Goal: Task Accomplishment & Management: Use online tool/utility

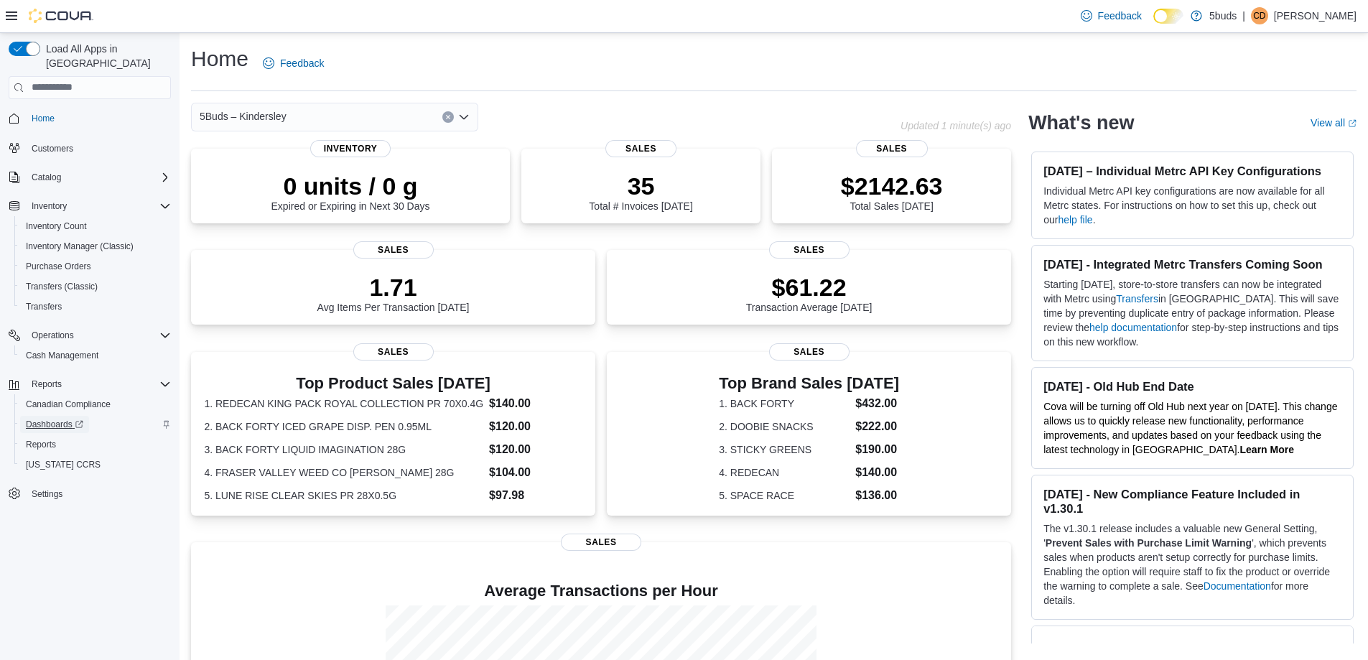
click at [62, 419] on span "Dashboards" at bounding box center [54, 424] width 57 height 11
click at [48, 439] on span "Reports" at bounding box center [41, 444] width 30 height 11
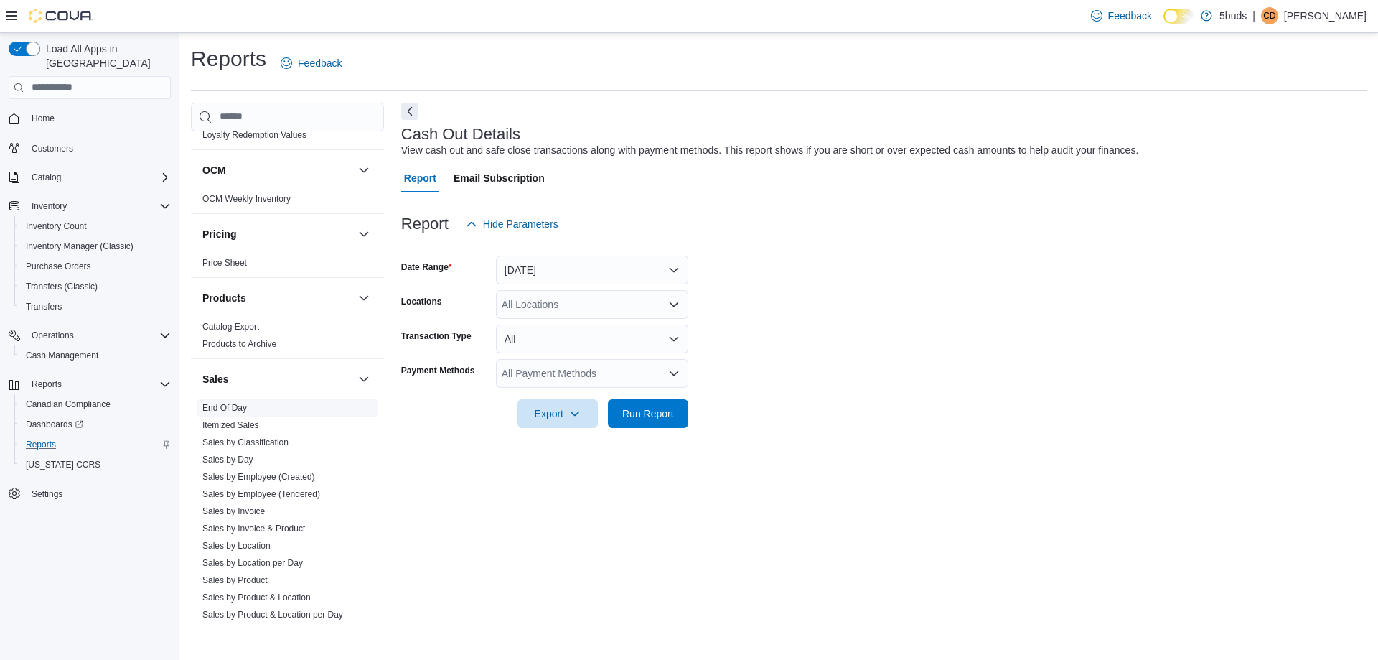
scroll to position [1057, 0]
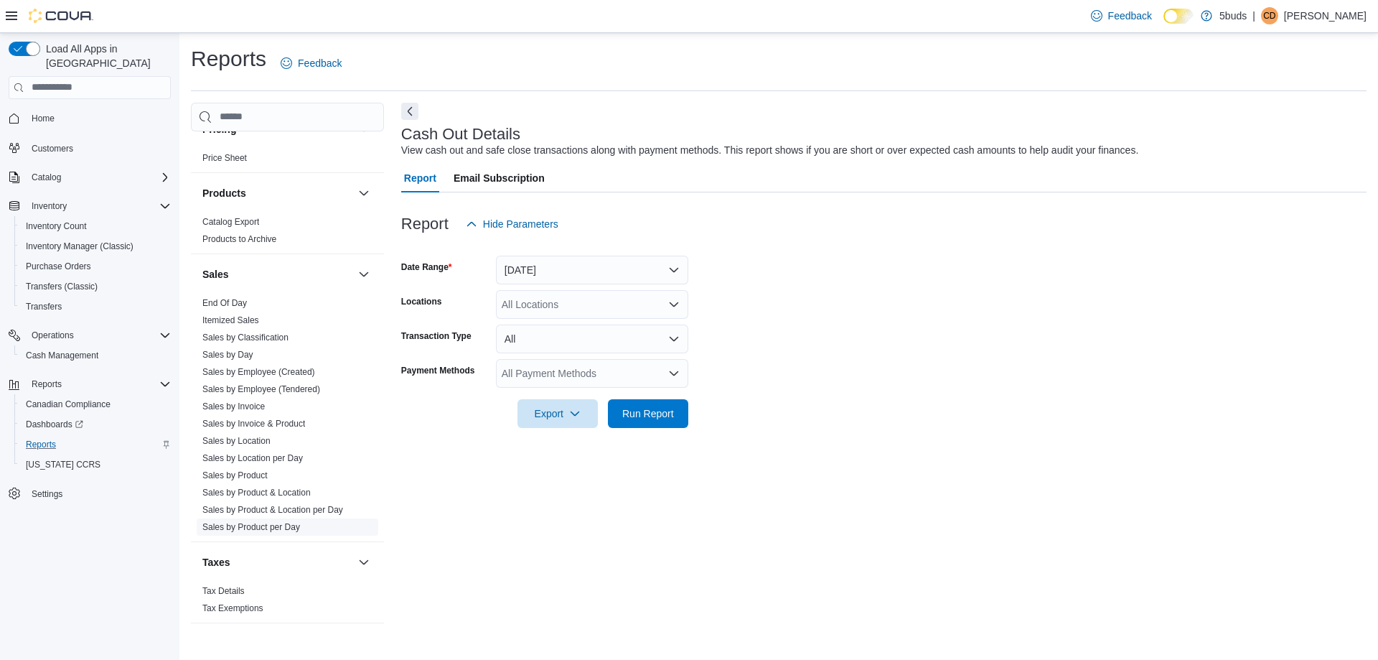
click at [256, 522] on link "Sales by Product per Day" at bounding box center [251, 527] width 98 height 10
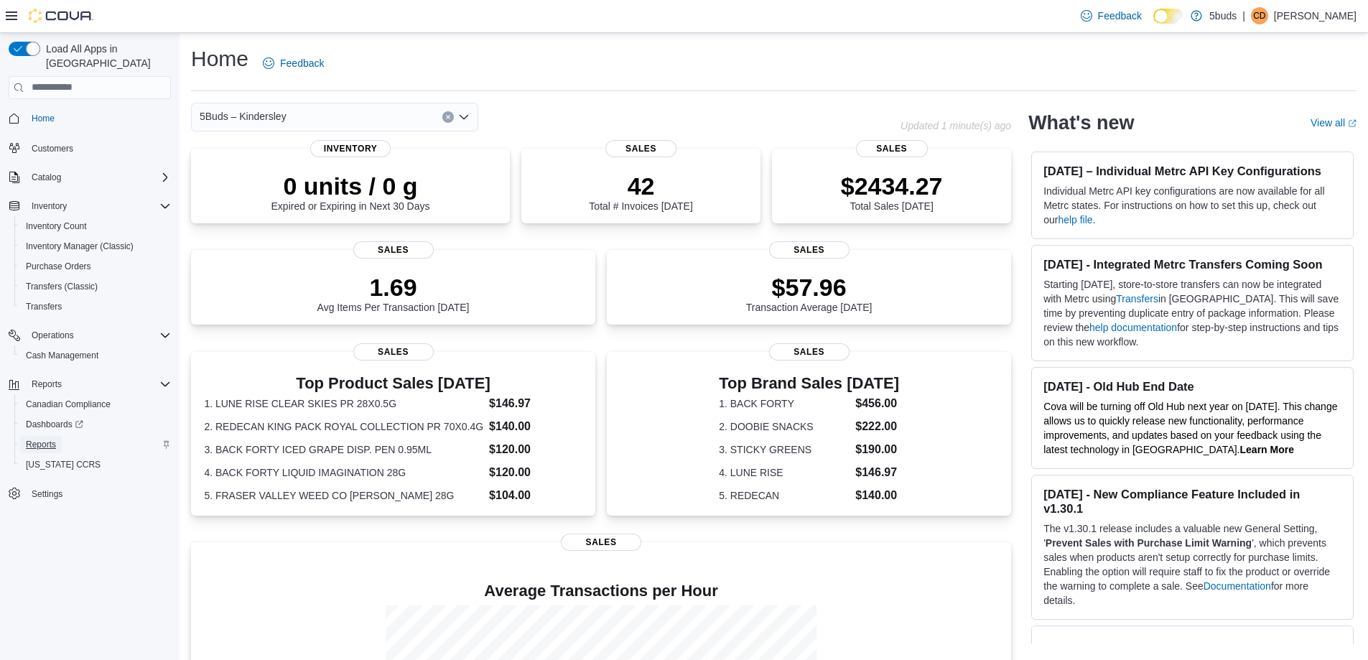
click at [52, 436] on span "Reports" at bounding box center [41, 444] width 30 height 17
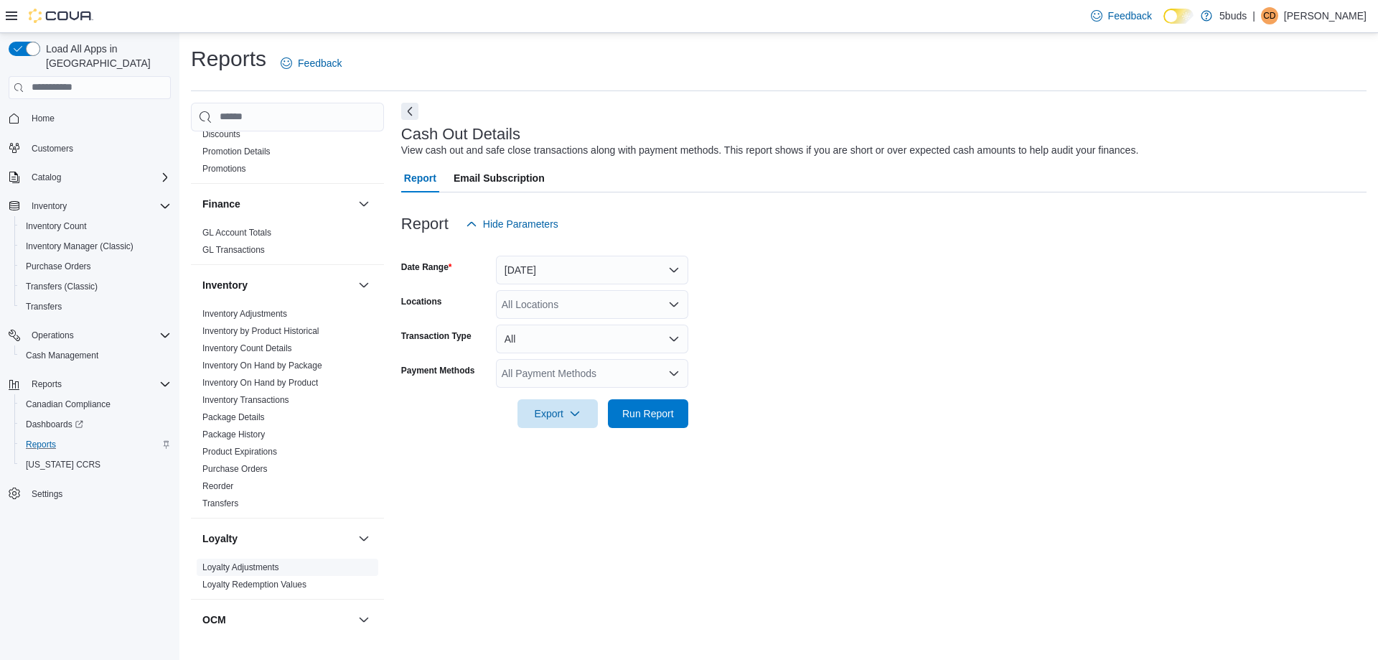
scroll to position [790, 0]
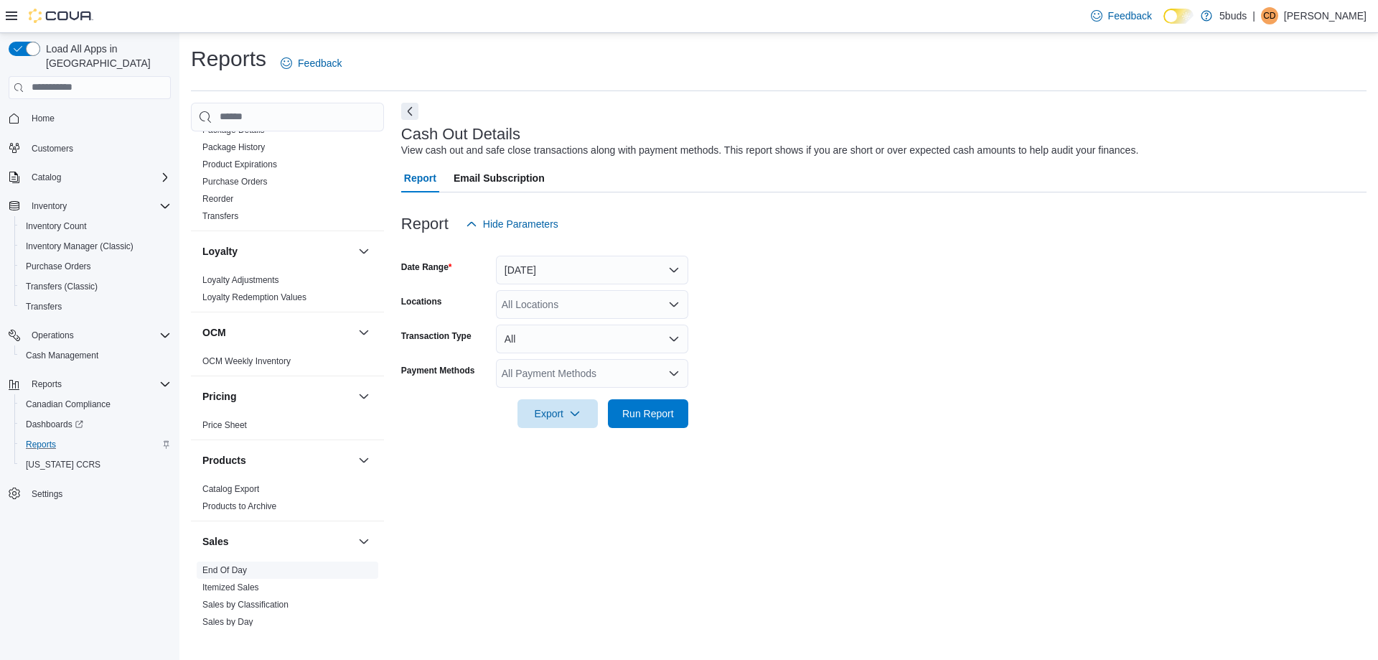
click at [232, 565] on link "End Of Day" at bounding box center [224, 570] width 45 height 10
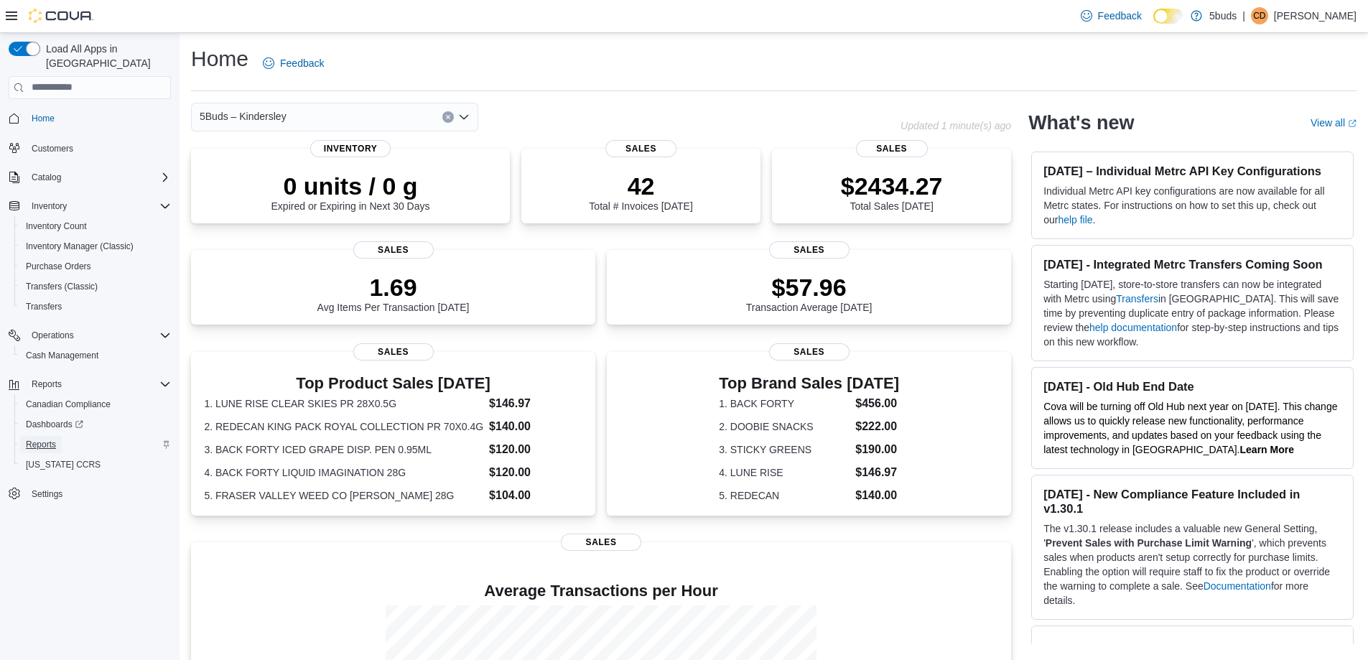
click at [21, 436] on link "Reports" at bounding box center [41, 444] width 42 height 17
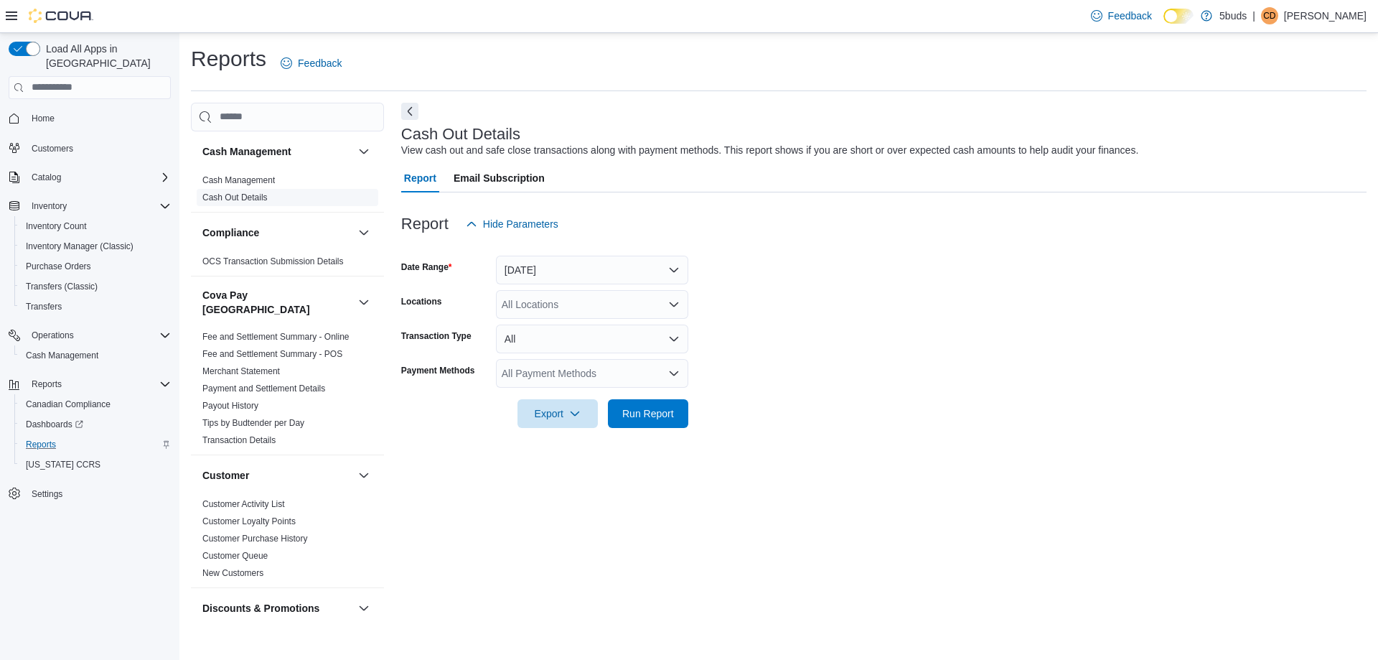
click at [262, 190] on span "Cash Out Details" at bounding box center [288, 197] width 182 height 17
click at [259, 195] on link "Cash Out Details" at bounding box center [234, 197] width 65 height 10
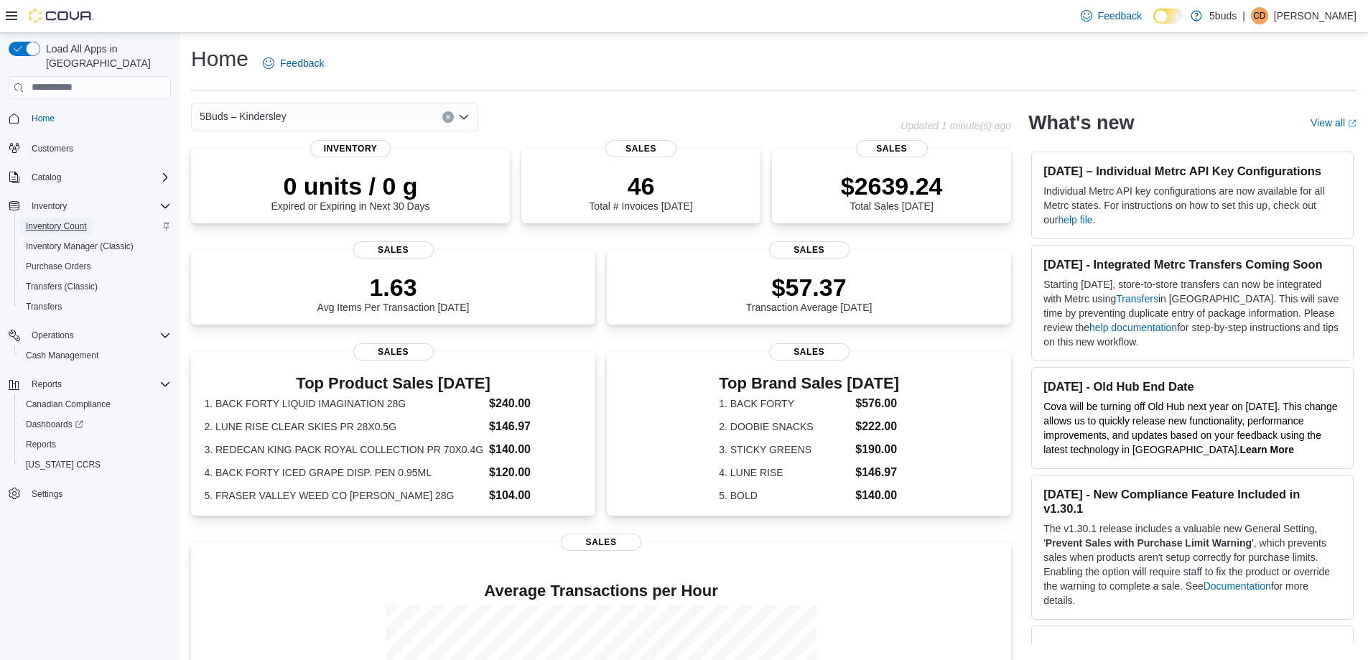
click at [91, 220] on link "Inventory Count" at bounding box center [56, 226] width 73 height 17
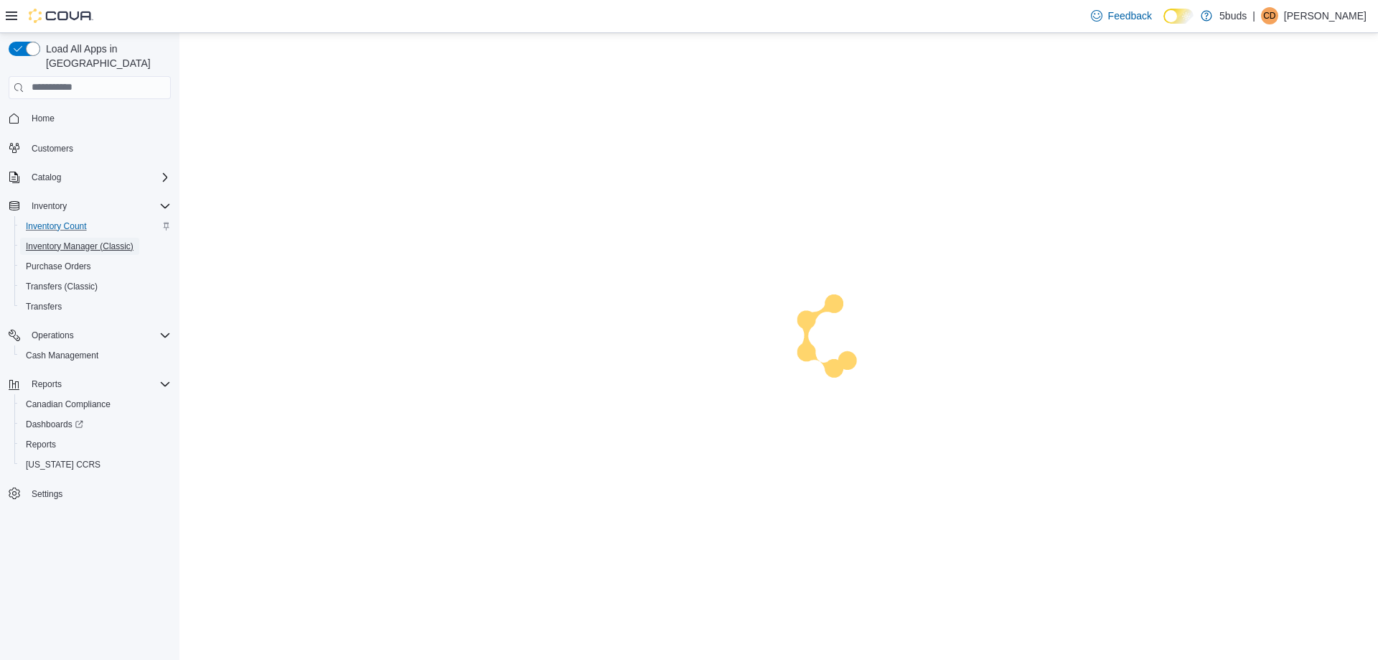
click at [91, 240] on span "Inventory Manager (Classic)" at bounding box center [80, 245] width 108 height 11
click at [120, 238] on span "Inventory Manager (Classic)" at bounding box center [80, 246] width 108 height 17
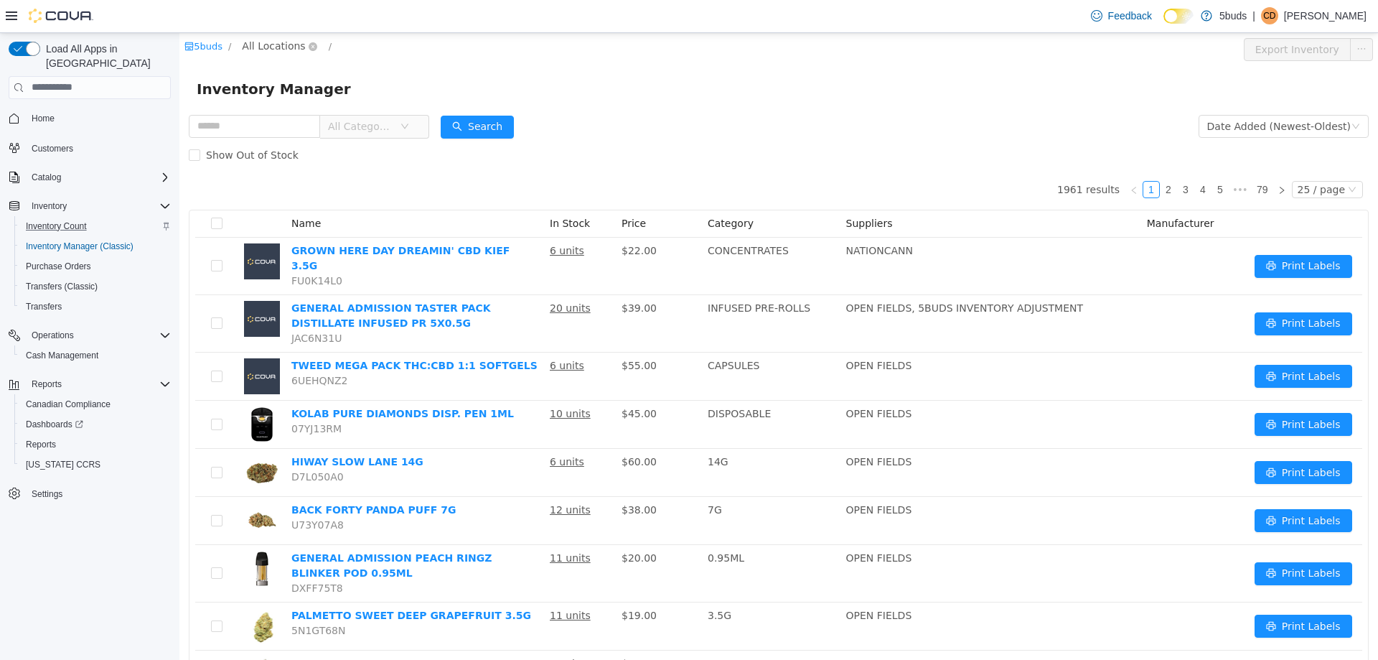
click at [266, 40] on span "All Locations" at bounding box center [273, 45] width 63 height 16
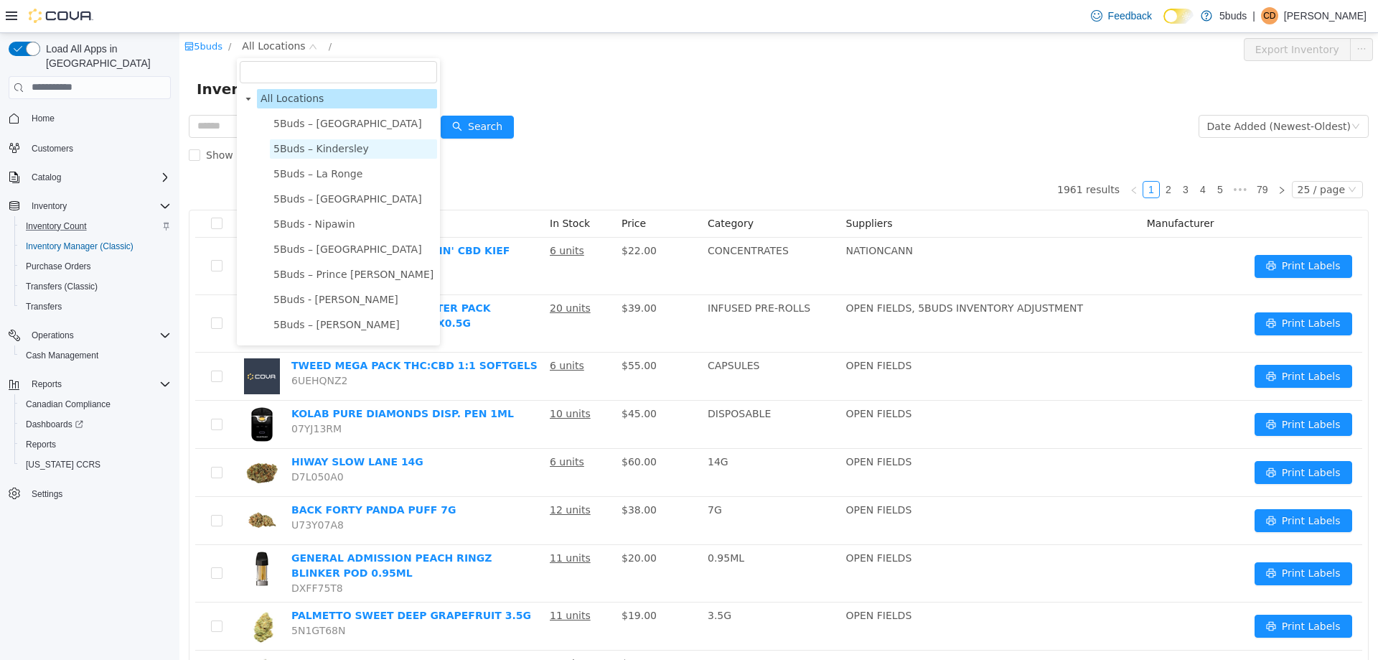
click at [298, 149] on span "5Buds – Kindersley" at bounding box center [321, 147] width 95 height 11
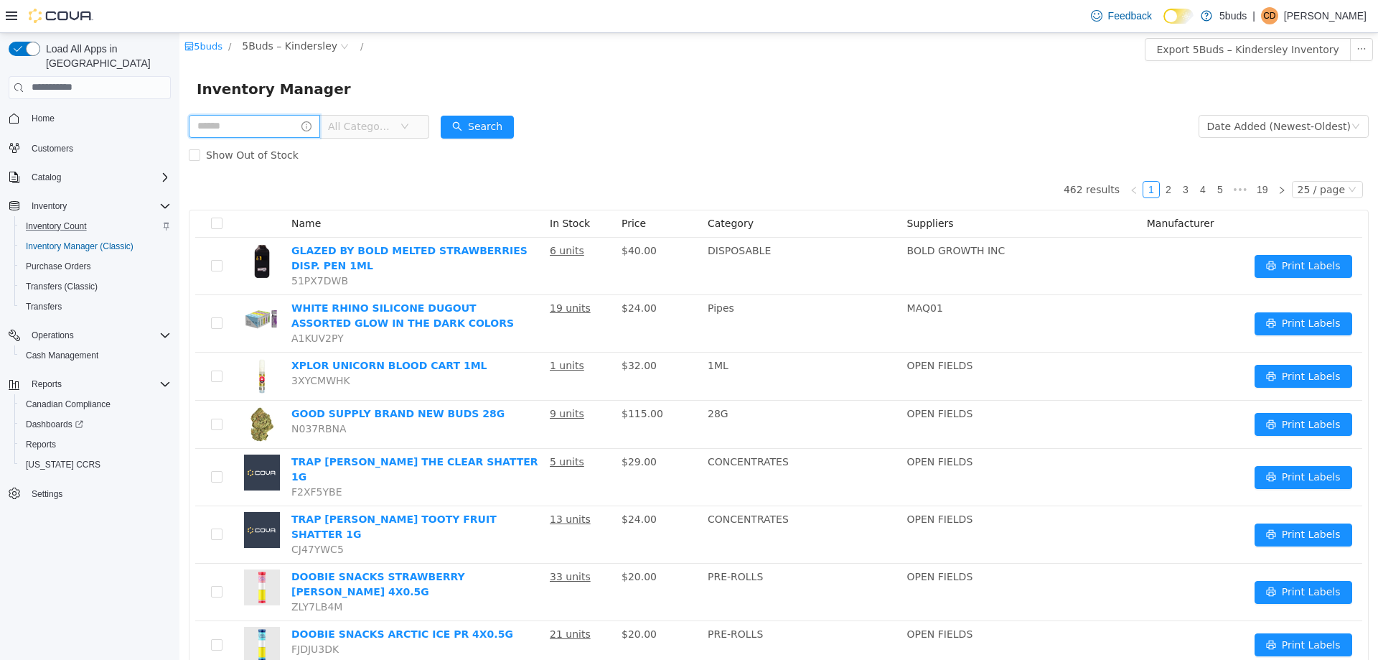
click at [274, 130] on input "text" at bounding box center [254, 125] width 131 height 23
type input "***"
click at [528, 132] on button "Search" at bounding box center [490, 126] width 73 height 23
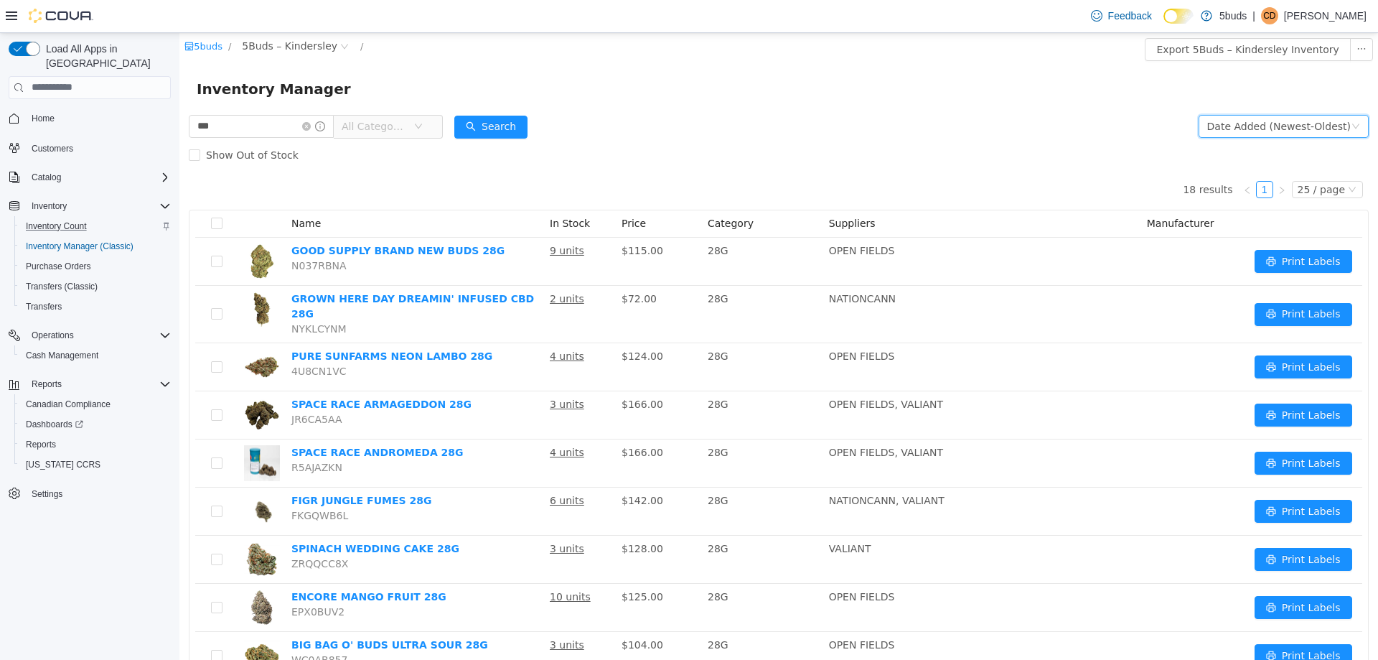
click at [1316, 124] on div "Date Added (Newest-Oldest)" at bounding box center [1280, 126] width 144 height 22
click at [1273, 161] on li "Alphabetical (A-Z)" at bounding box center [1278, 154] width 162 height 23
